Goal: Task Accomplishment & Management: Manage account settings

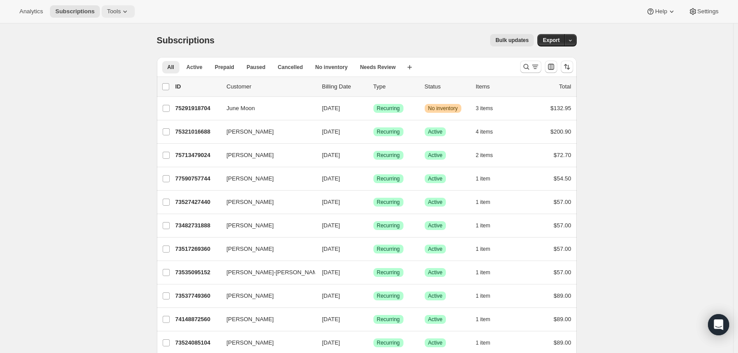
click at [109, 10] on span "Tools" at bounding box center [114, 11] width 14 height 7
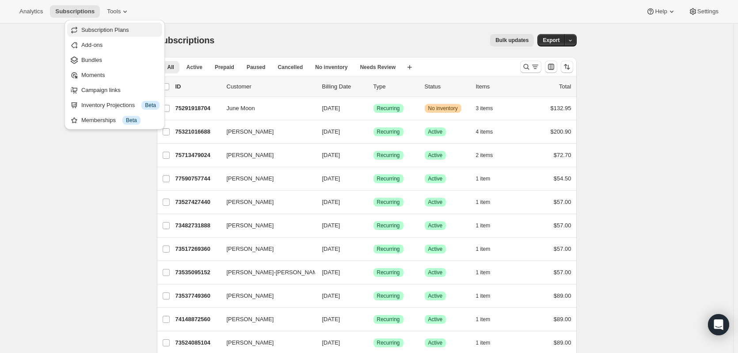
click at [107, 29] on span "Subscription Plans" at bounding box center [105, 30] width 48 height 7
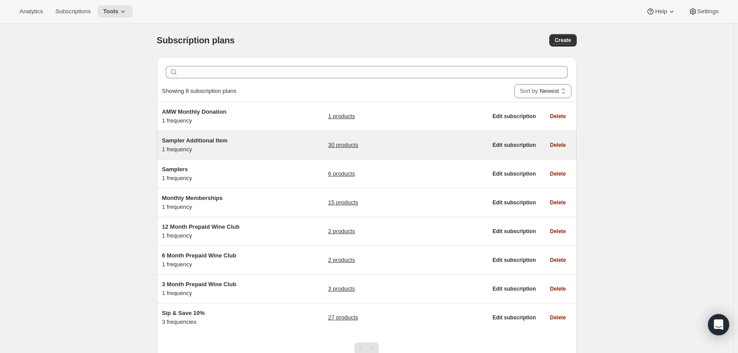
click at [271, 145] on h5 "Sampler Additional Item" at bounding box center [217, 140] width 111 height 9
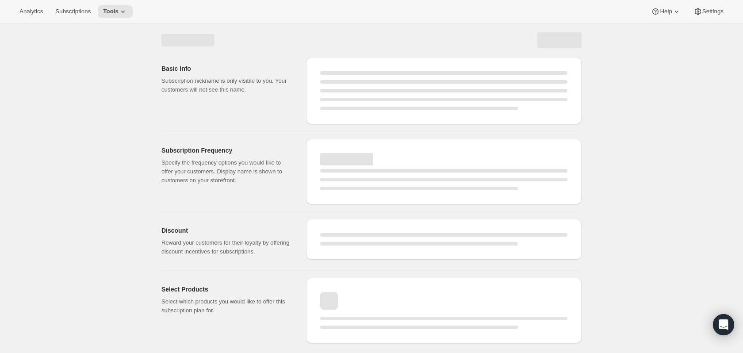
select select "WEEK"
select select "MONTH"
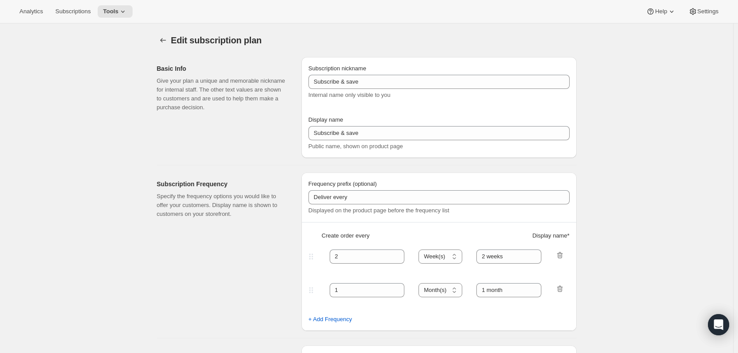
type input "Sampler Additional Item"
type input "Bill"
type input "1"
select select "MONTH"
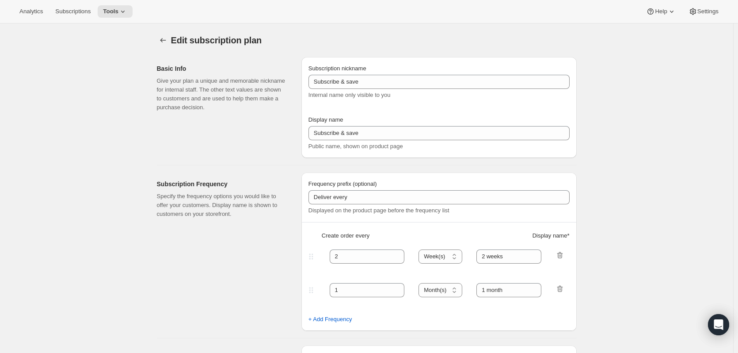
type input "on Shipping Date"
checkbox input "true"
